Goal: Information Seeking & Learning: Learn about a topic

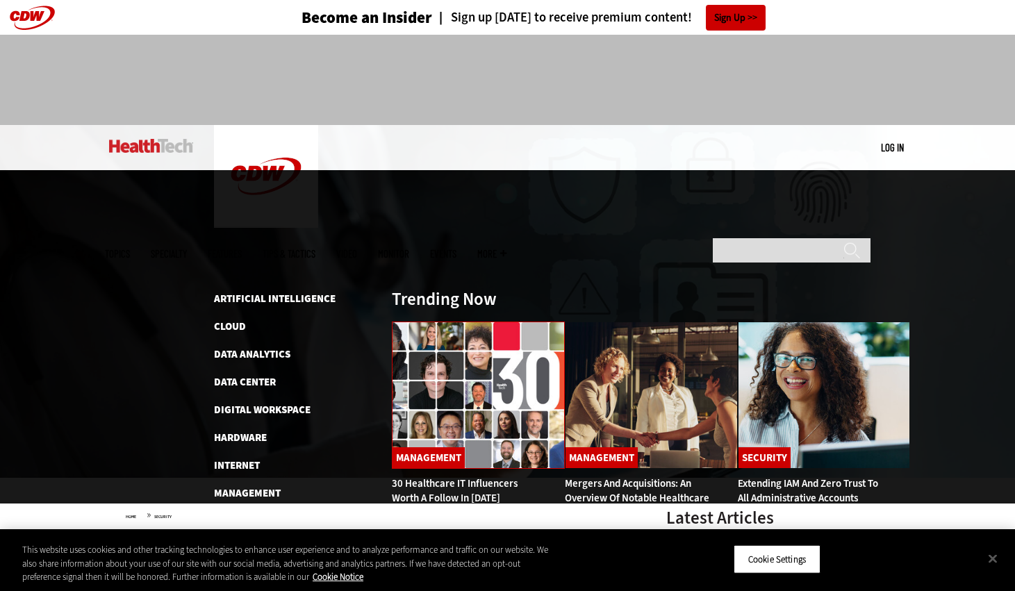
drag, startPoint x: 227, startPoint y: 129, endPoint x: 465, endPoint y: 275, distance: 279.2
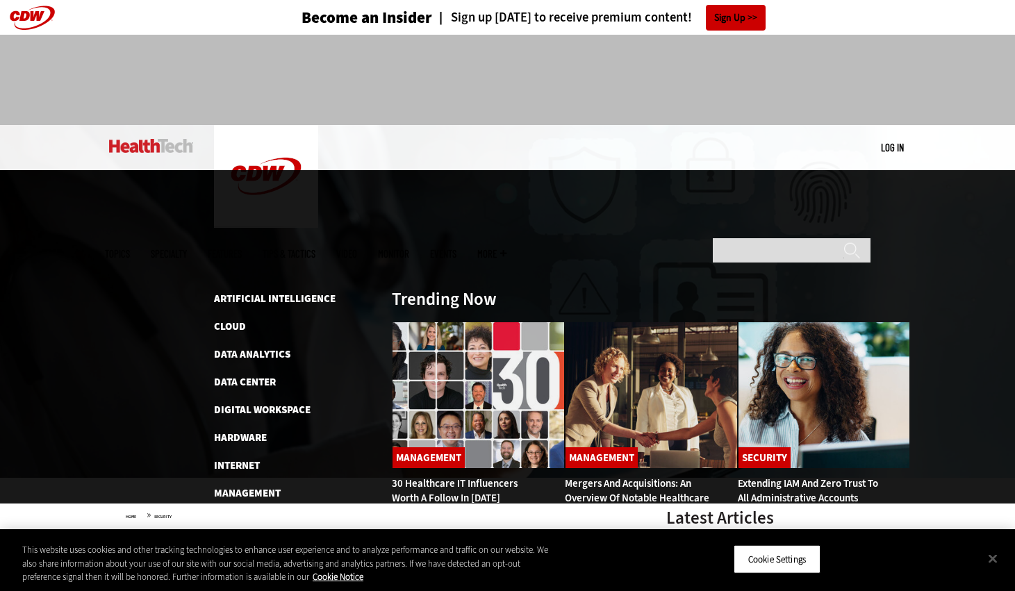
drag, startPoint x: 465, startPoint y: 275, endPoint x: 851, endPoint y: 420, distance: 412.7
click at [851, 420] on div "Artificial Intelligence Cloud Data Analytics Data Center Digital Workspace Hard…" at bounding box center [562, 461] width 697 height 343
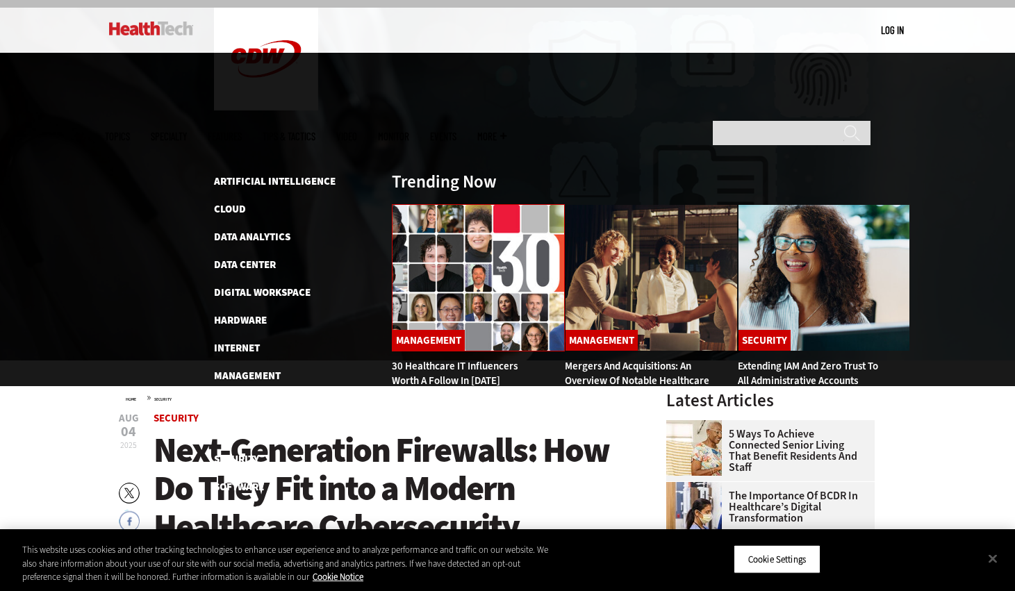
scroll to position [139, 0]
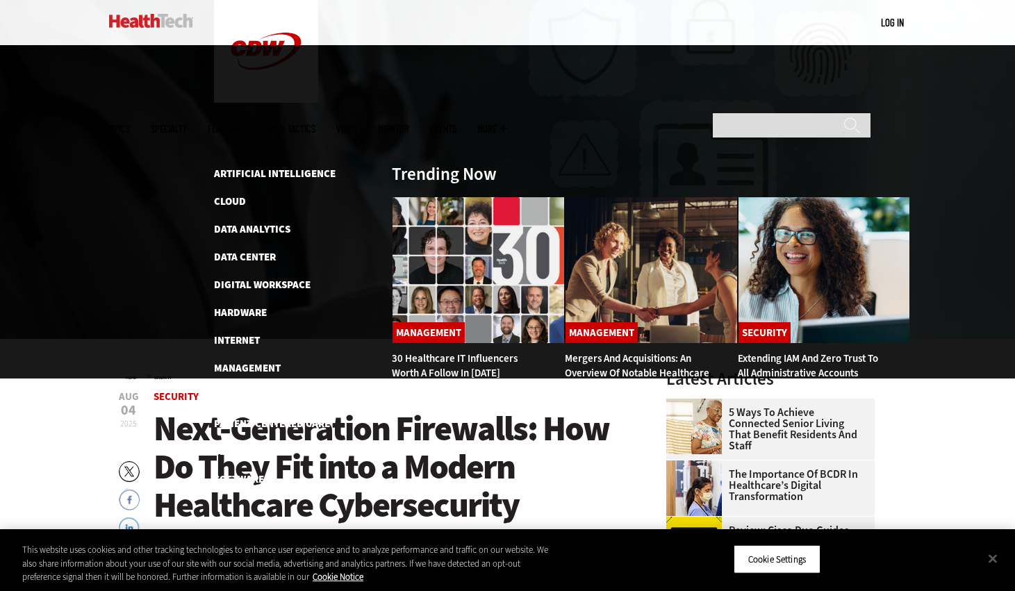
drag, startPoint x: 388, startPoint y: 350, endPoint x: 365, endPoint y: 343, distance: 24.8
click at [365, 443] on li "Security" at bounding box center [295, 451] width 163 height 17
drag, startPoint x: 396, startPoint y: 63, endPoint x: 270, endPoint y: 158, distance: 157.7
drag, startPoint x: 270, startPoint y: 158, endPoint x: 723, endPoint y: 343, distance: 488.6
click at [723, 343] on div "Artificial Intelligence Cloud Data Analytics Data Center Digital Workspace Hard…" at bounding box center [562, 336] width 697 height 343
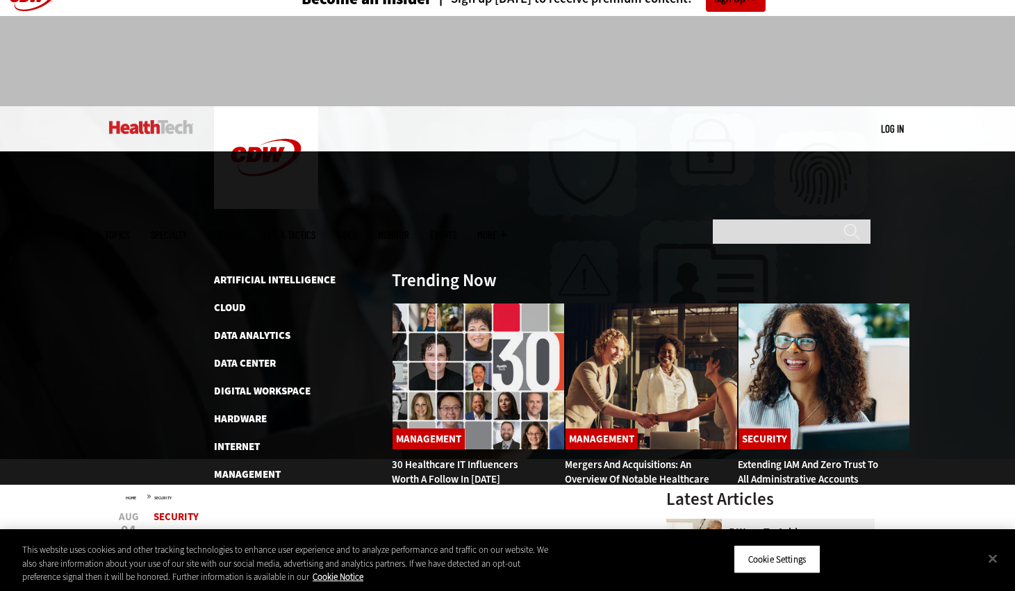
scroll to position [0, 0]
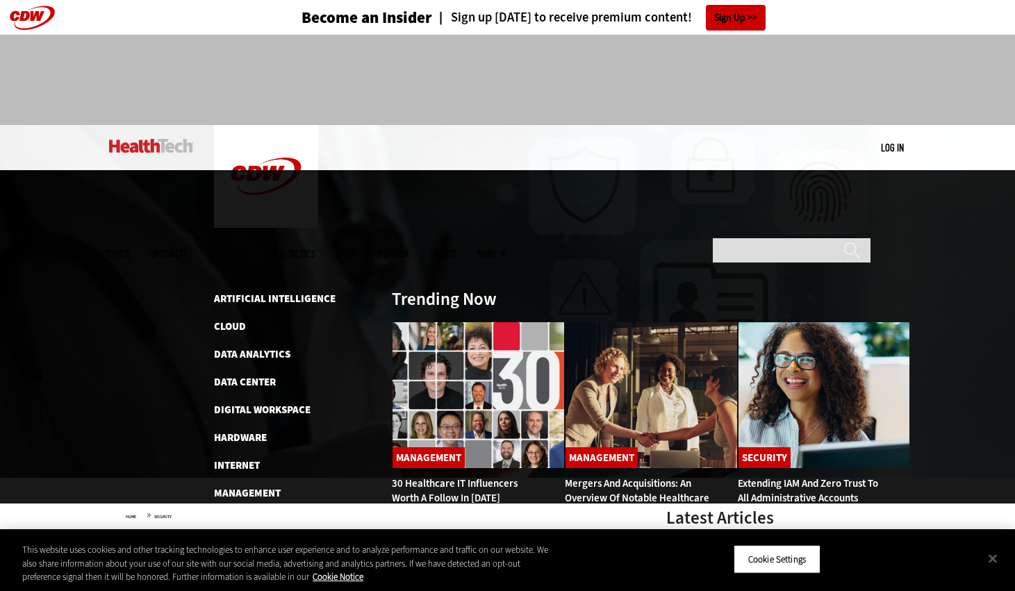
click at [315, 249] on link "Tips & Tactics" at bounding box center [289, 254] width 53 height 10
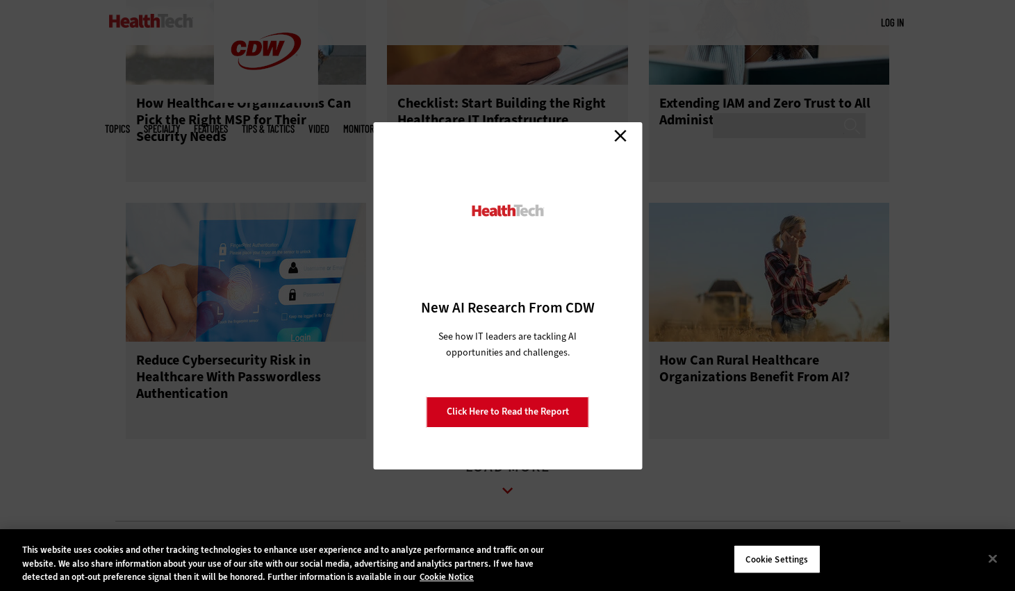
scroll to position [1598, 0]
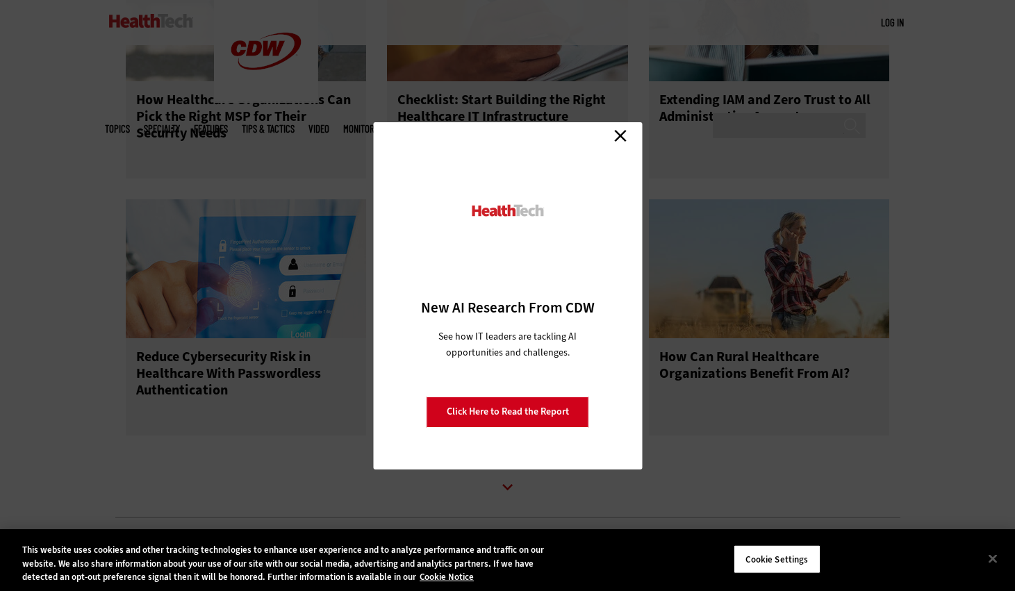
click at [624, 131] on link "Close" at bounding box center [620, 136] width 21 height 21
